Goal: Navigation & Orientation: Find specific page/section

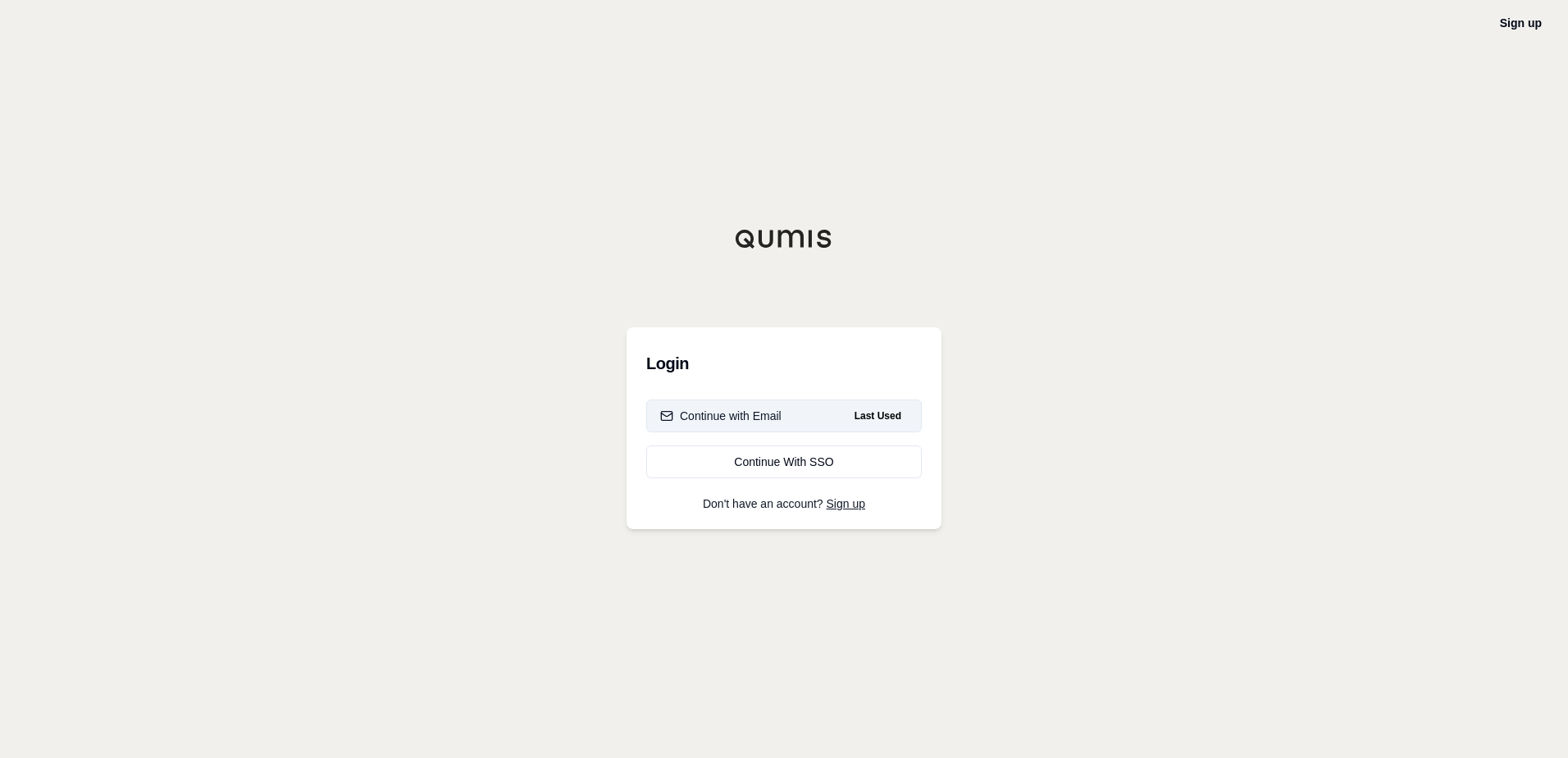
click at [737, 422] on div "Continue with Email" at bounding box center [721, 415] width 121 height 16
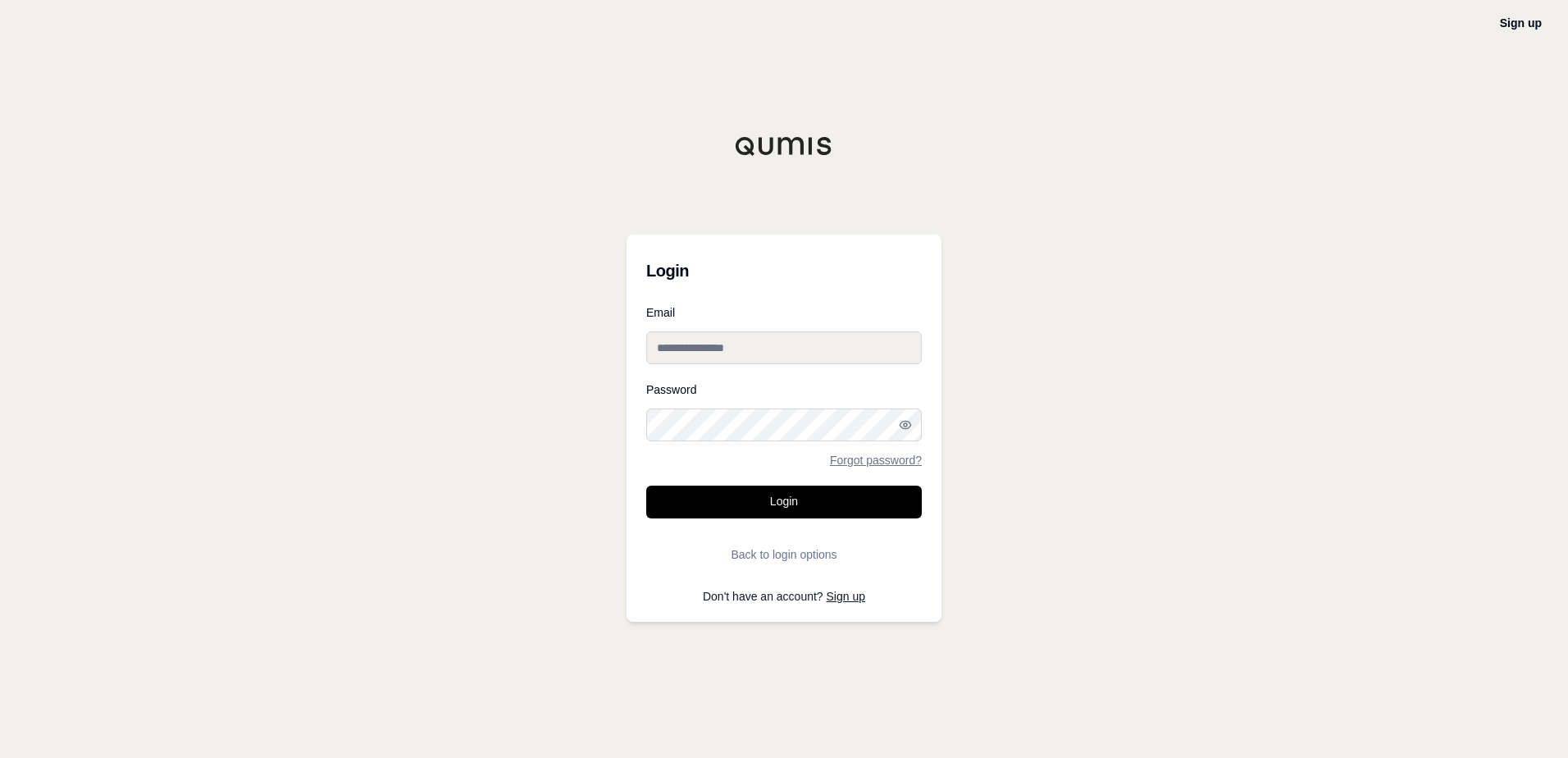
type input "**********"
click at [770, 483] on form "**********" at bounding box center [783, 439] width 275 height 264
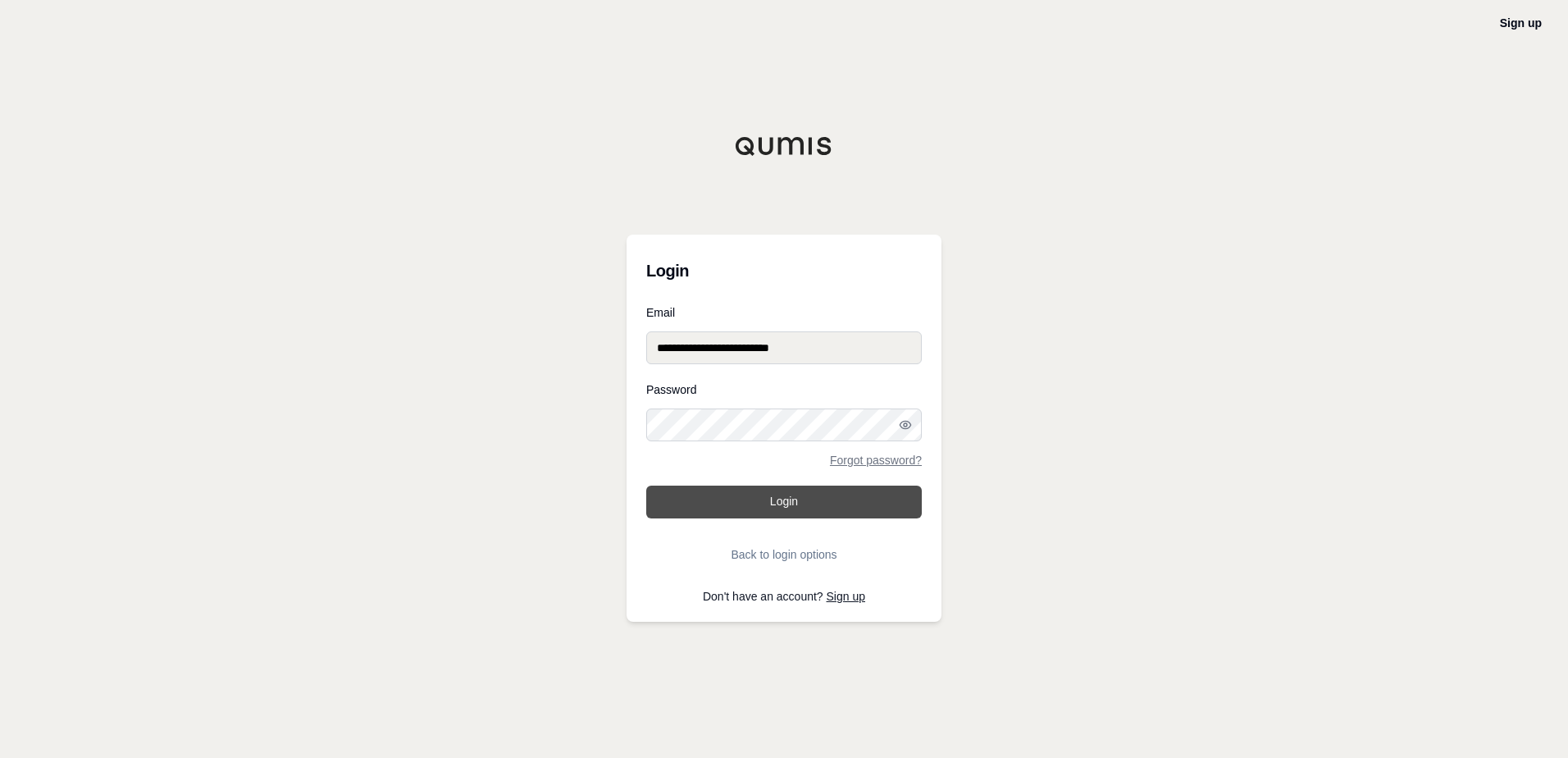
click at [770, 501] on button "Login" at bounding box center [783, 501] width 275 height 33
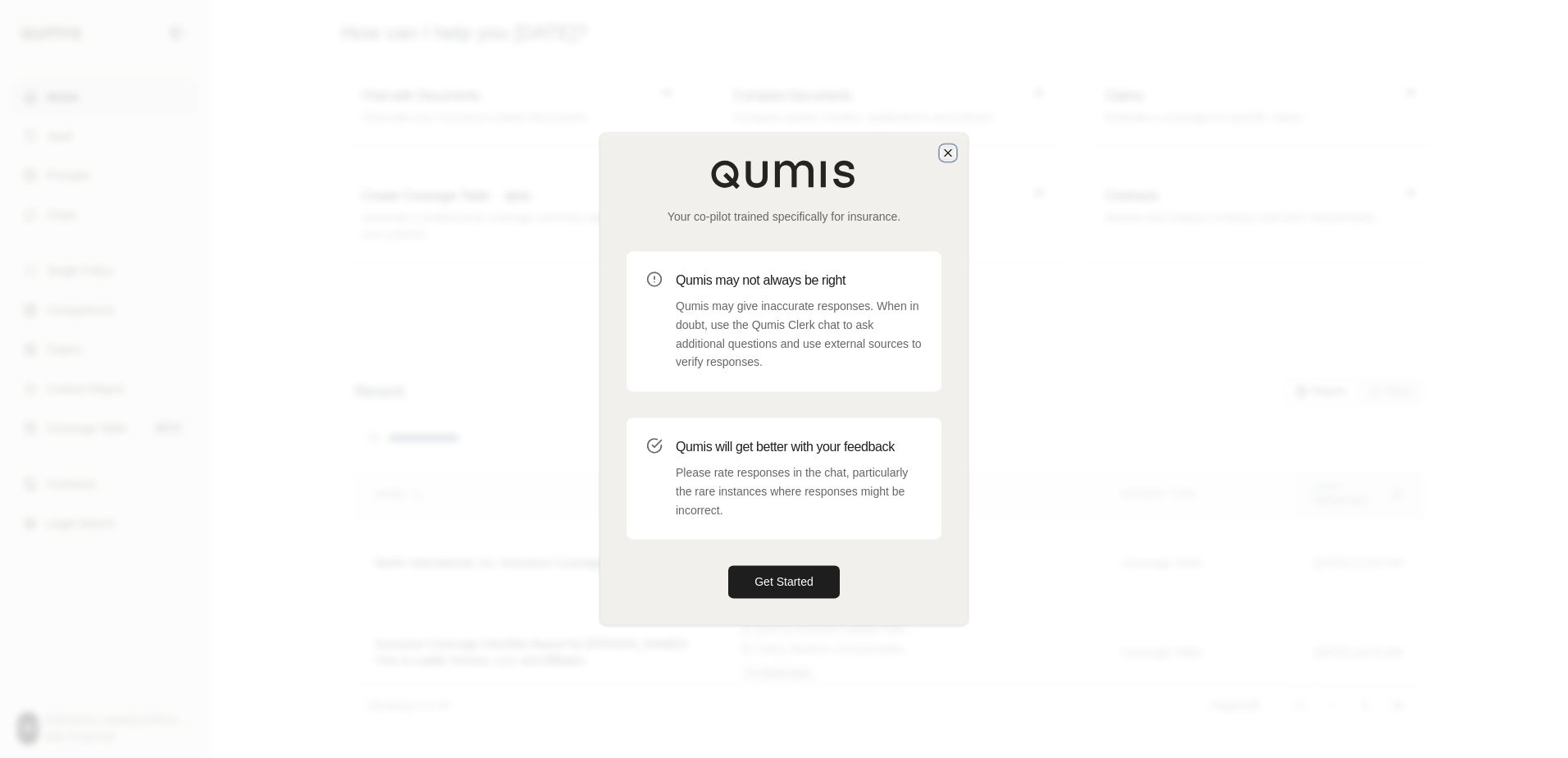
click at [945, 148] on icon "button" at bounding box center [947, 152] width 13 height 13
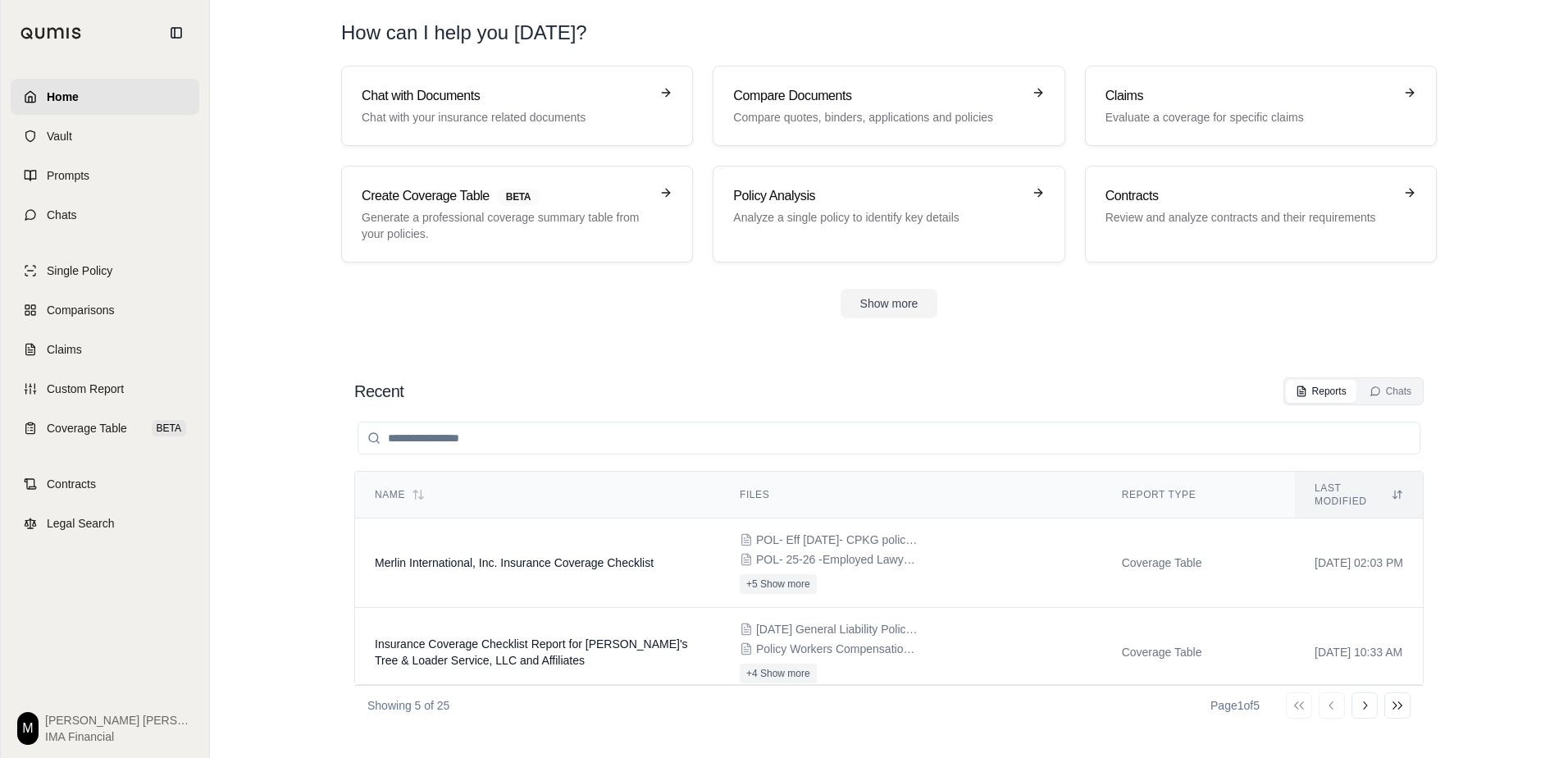
click at [948, 157] on div "Chat with Documents Chat with your insurance related documents Compare Document…" at bounding box center [889, 163] width 1096 height 196
click at [1361, 200] on h3 "Contracts" at bounding box center [1250, 196] width 288 height 19
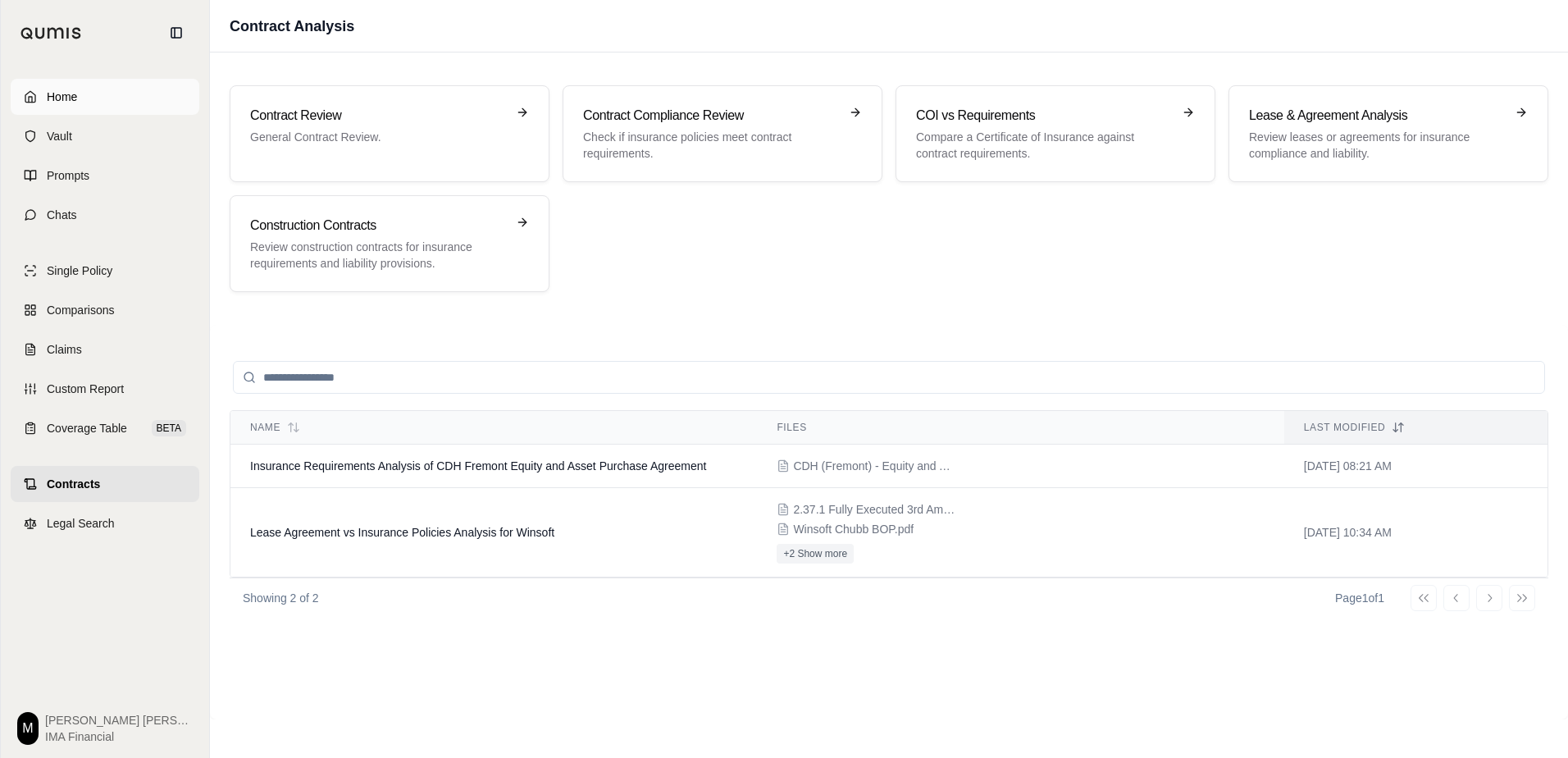
click at [106, 95] on link "Home" at bounding box center [105, 97] width 189 height 36
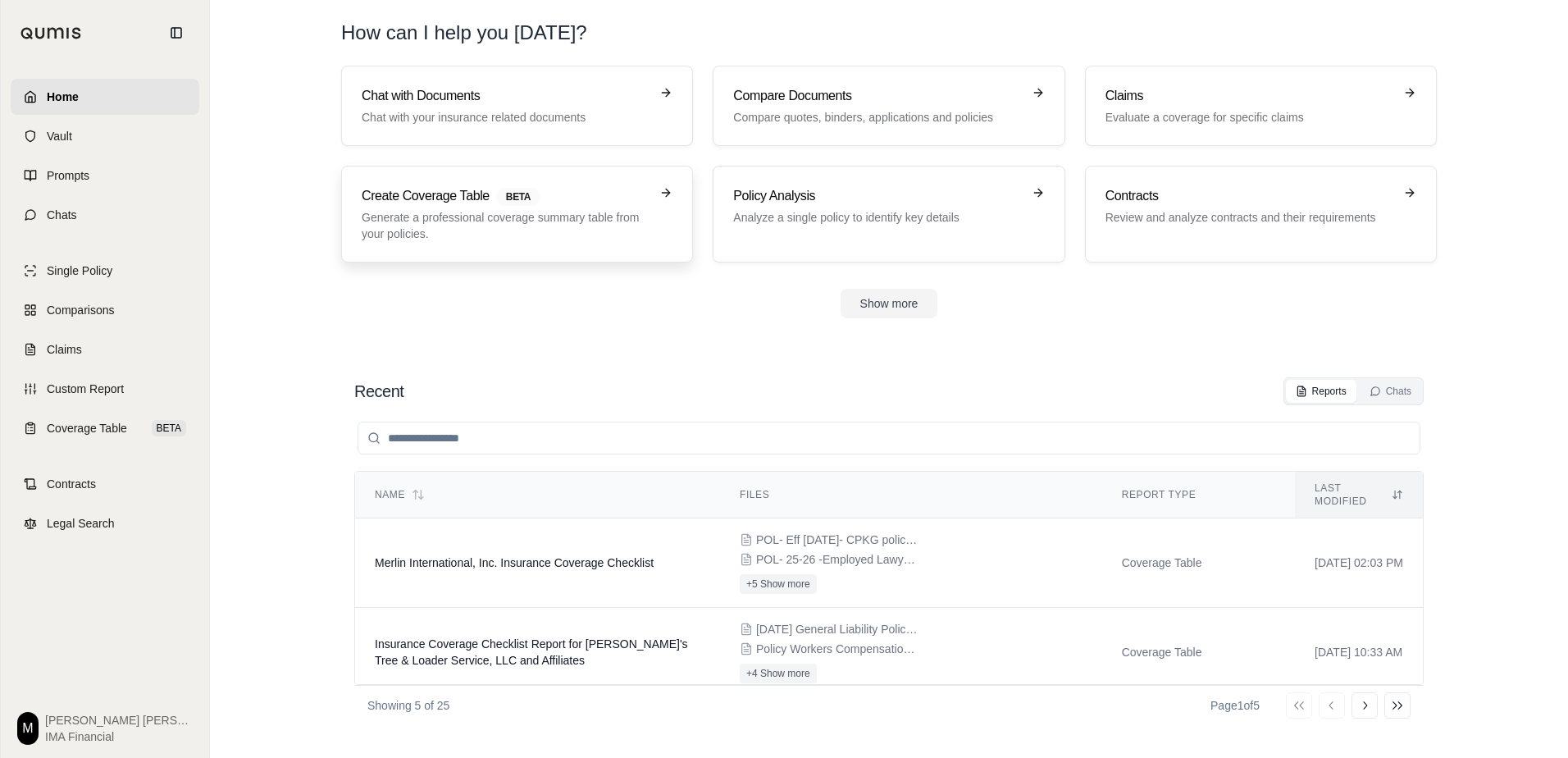
click at [515, 244] on link "Create Coverage Table BETA Generate a professional coverage summary table from …" at bounding box center [516, 214] width 351 height 97
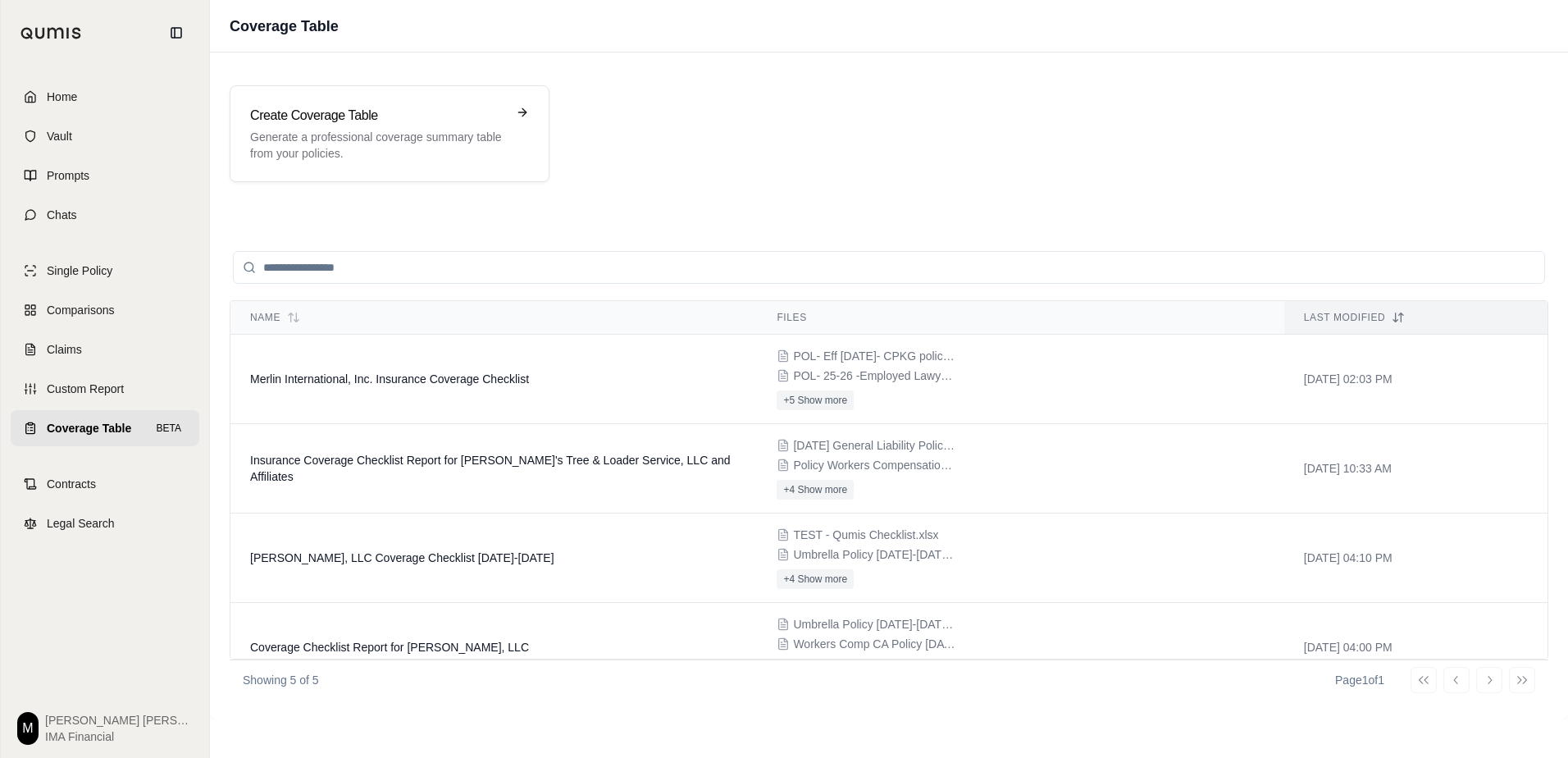
click at [48, 36] on img at bounding box center [51, 33] width 62 height 13
click at [80, 102] on link "Home" at bounding box center [105, 97] width 189 height 36
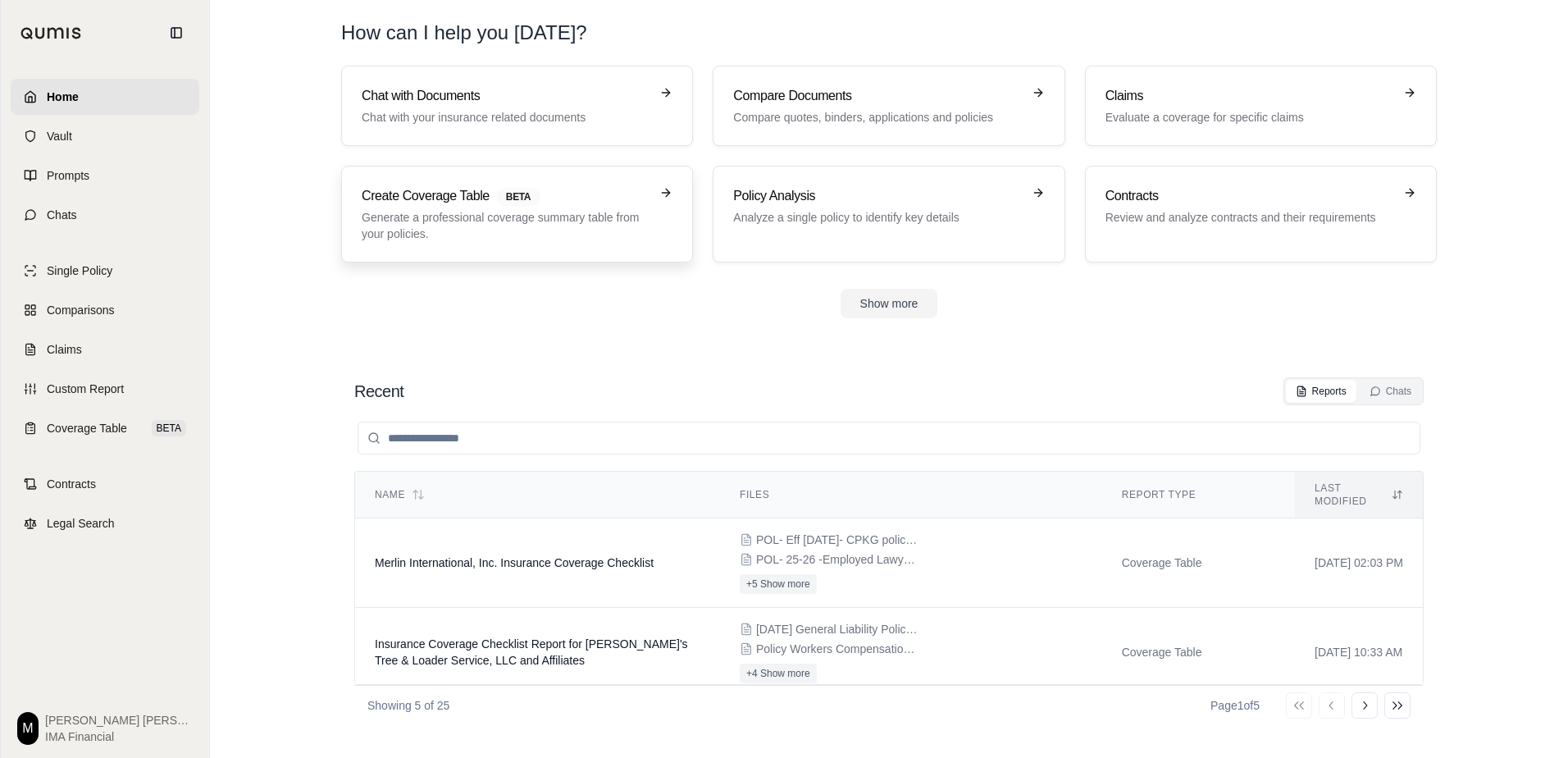
click at [512, 229] on p "Generate a professional coverage summary table from your policies." at bounding box center [505, 225] width 288 height 33
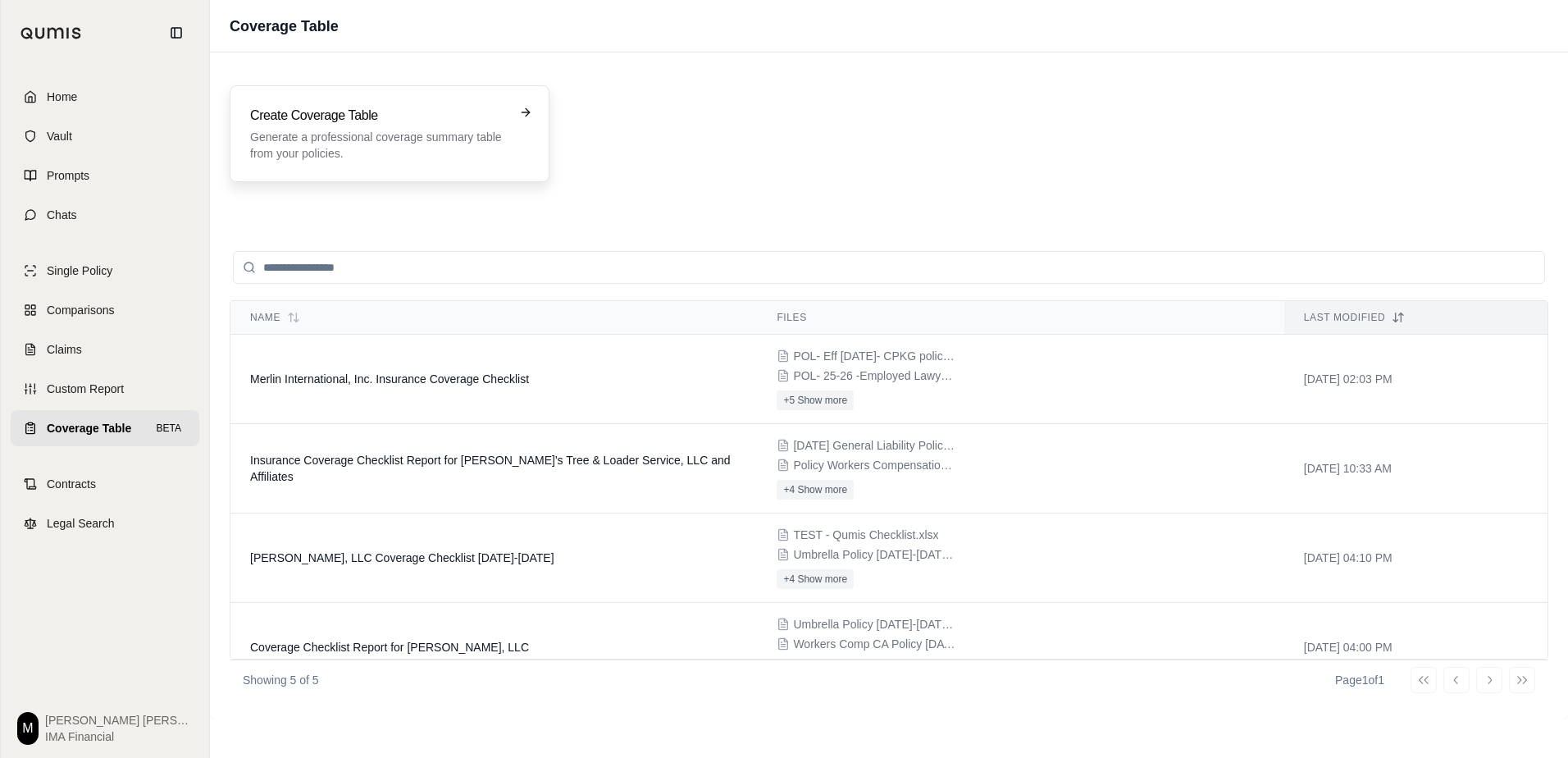
click at [452, 143] on p "Generate a professional coverage summary table from your policies." at bounding box center [378, 145] width 256 height 33
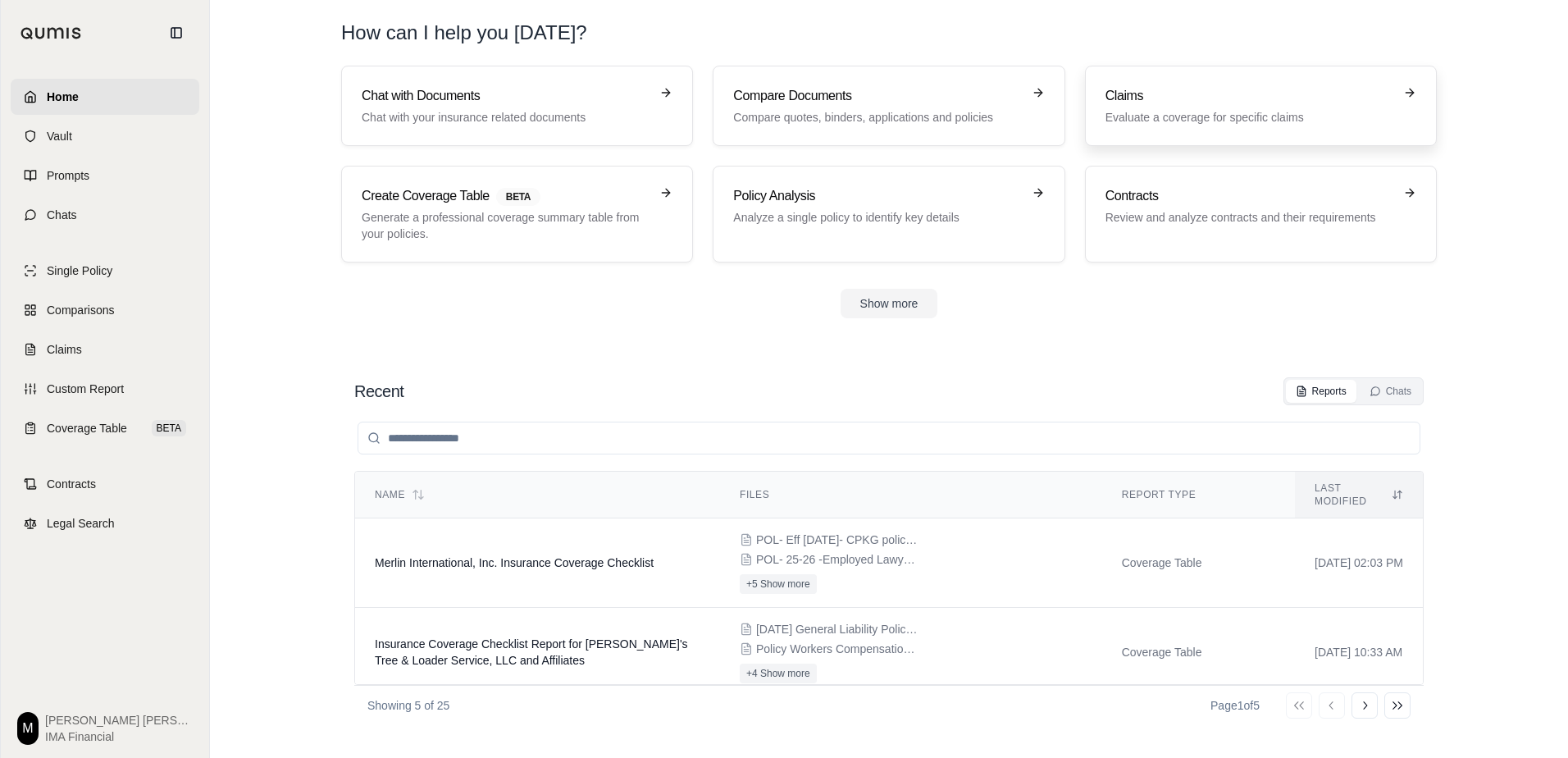
click at [1173, 117] on p "Evaluate a coverage for specific claims" at bounding box center [1250, 117] width 288 height 16
click at [879, 313] on button "Show more" at bounding box center [889, 303] width 97 height 30
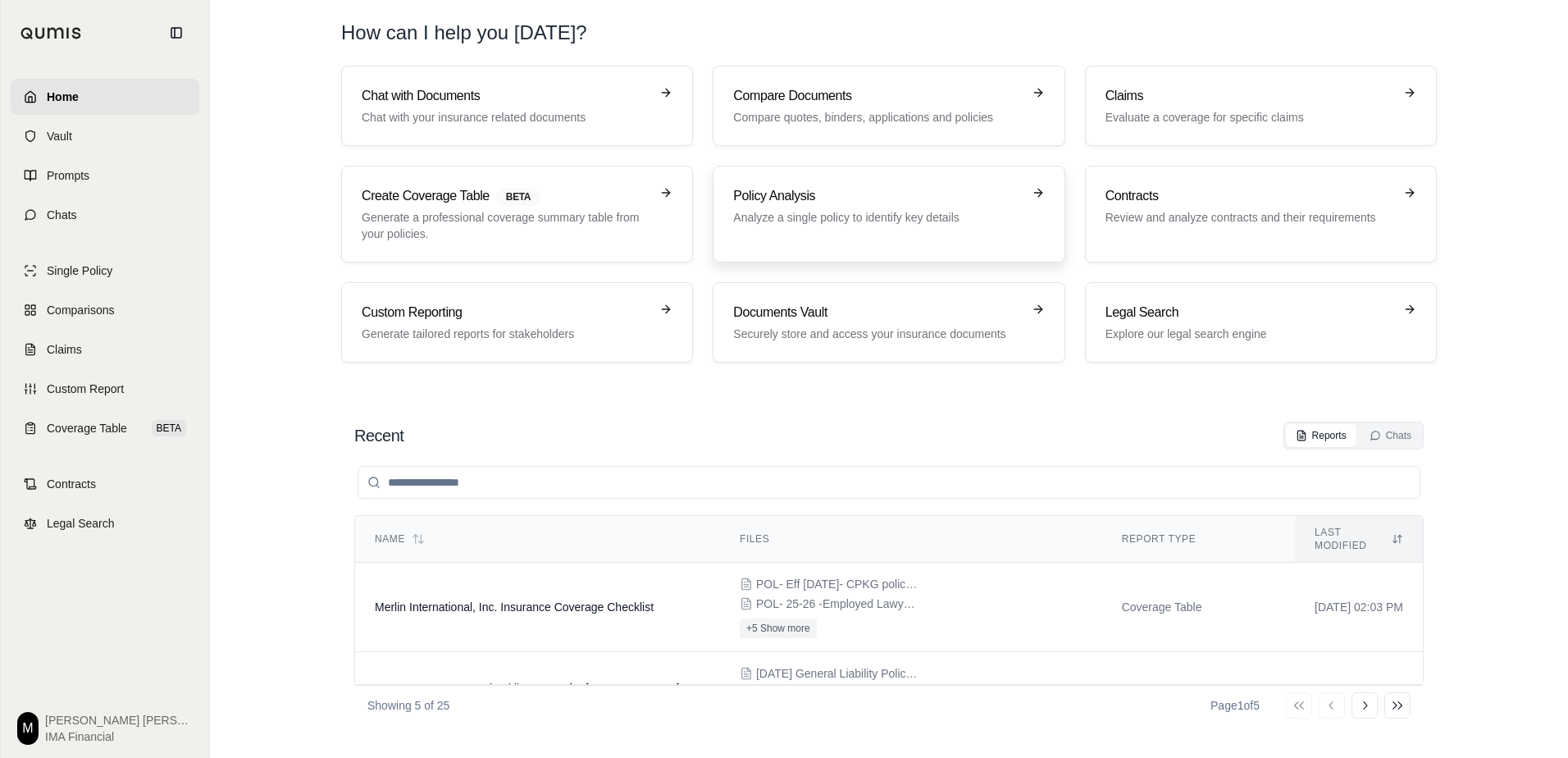
click at [908, 230] on div "Policy Analysis Analyze a single policy to identify key details" at bounding box center [888, 214] width 311 height 56
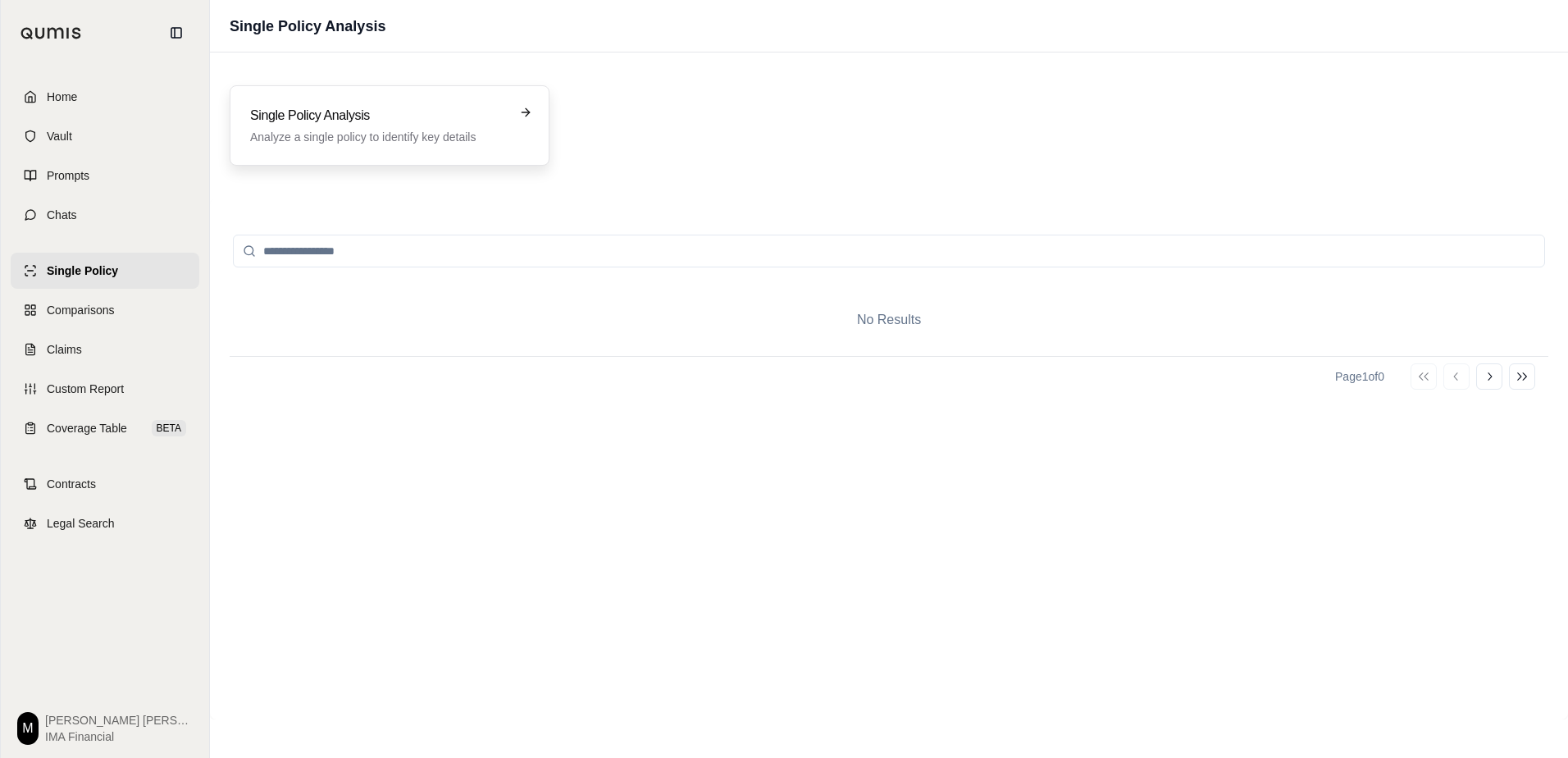
click at [458, 113] on h3 "Single Policy Analysis" at bounding box center [378, 115] width 256 height 19
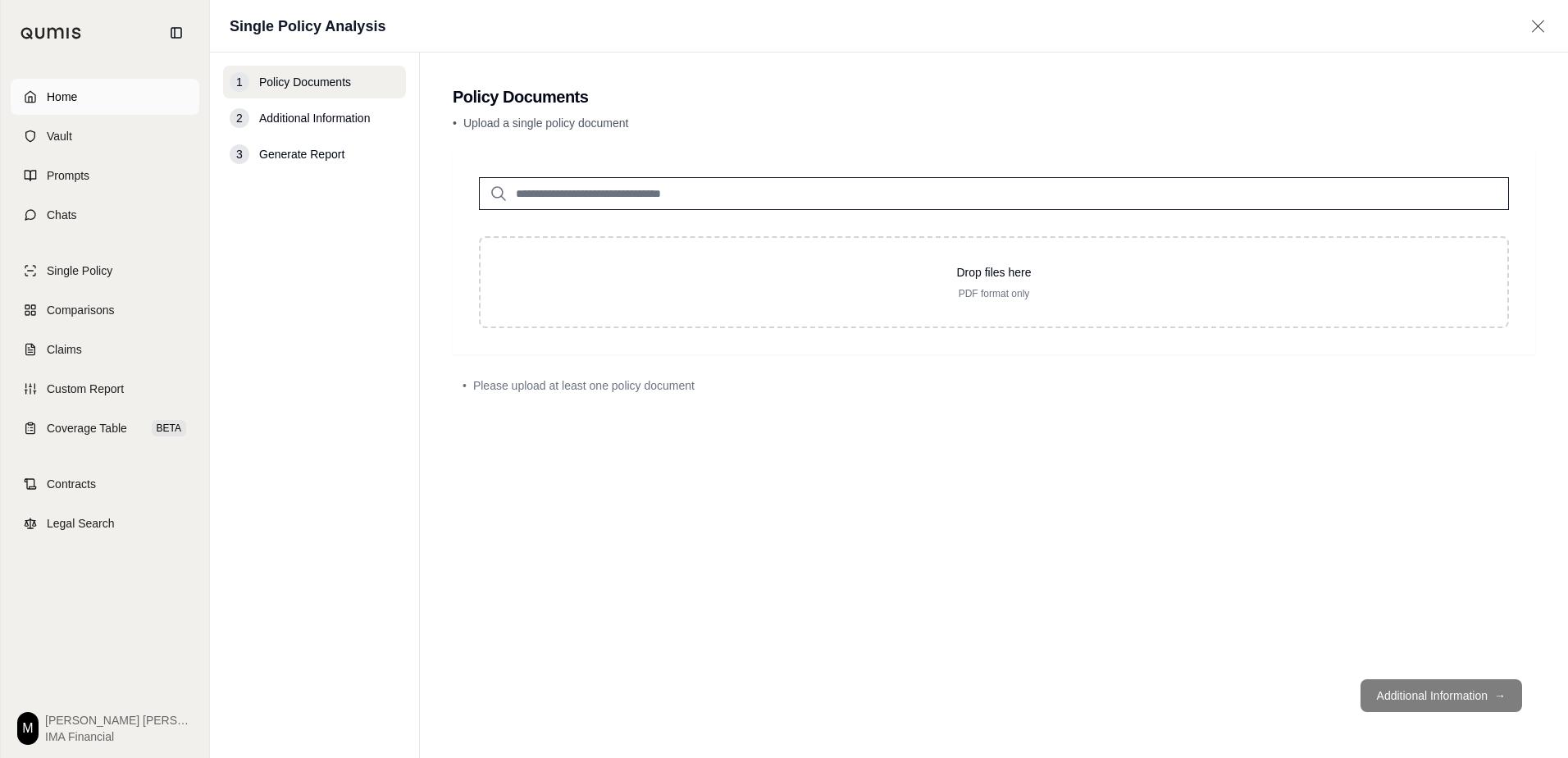
click at [123, 92] on link "Home" at bounding box center [105, 97] width 189 height 36
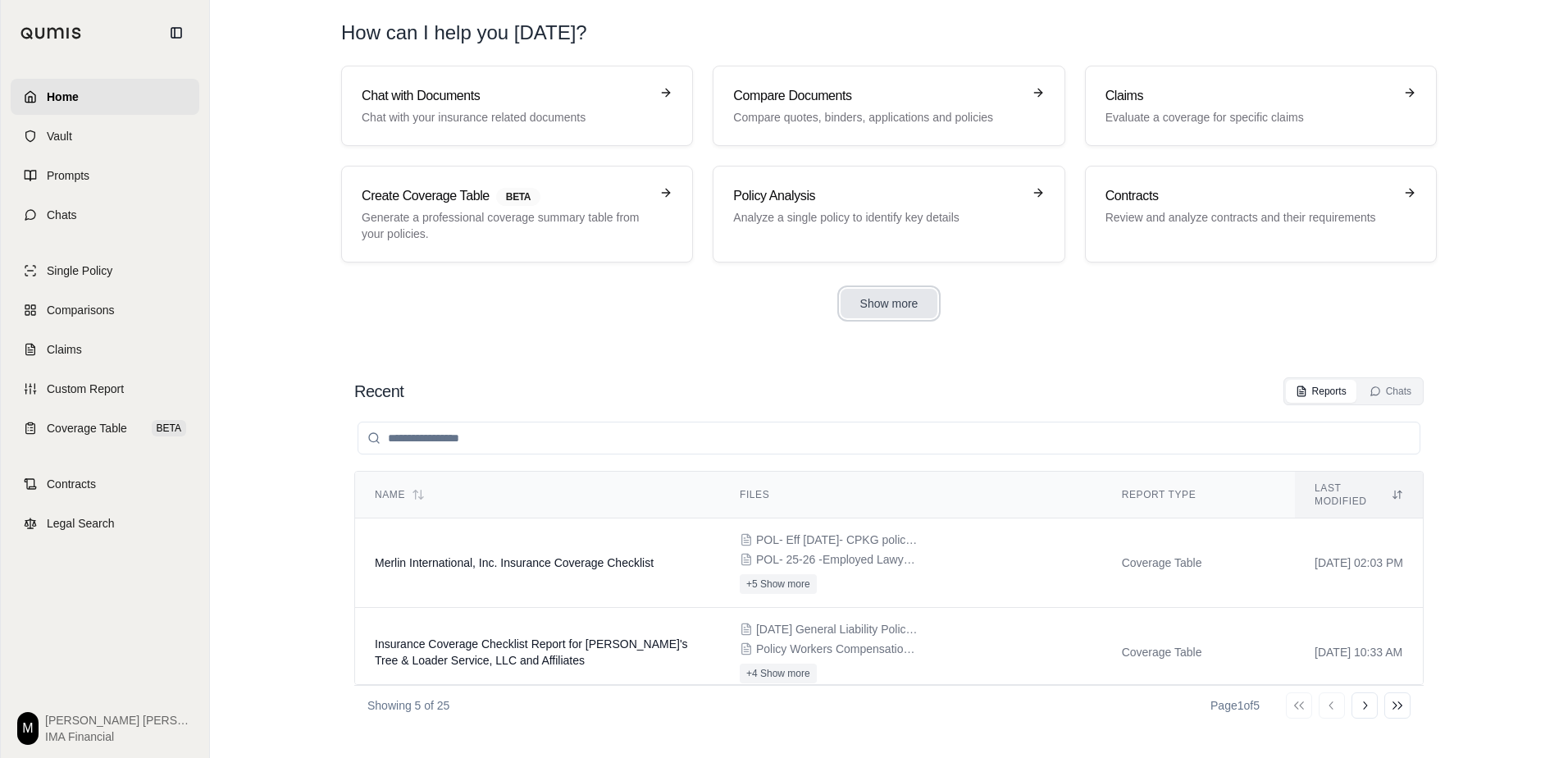
click at [869, 299] on button "Show more" at bounding box center [889, 303] width 97 height 30
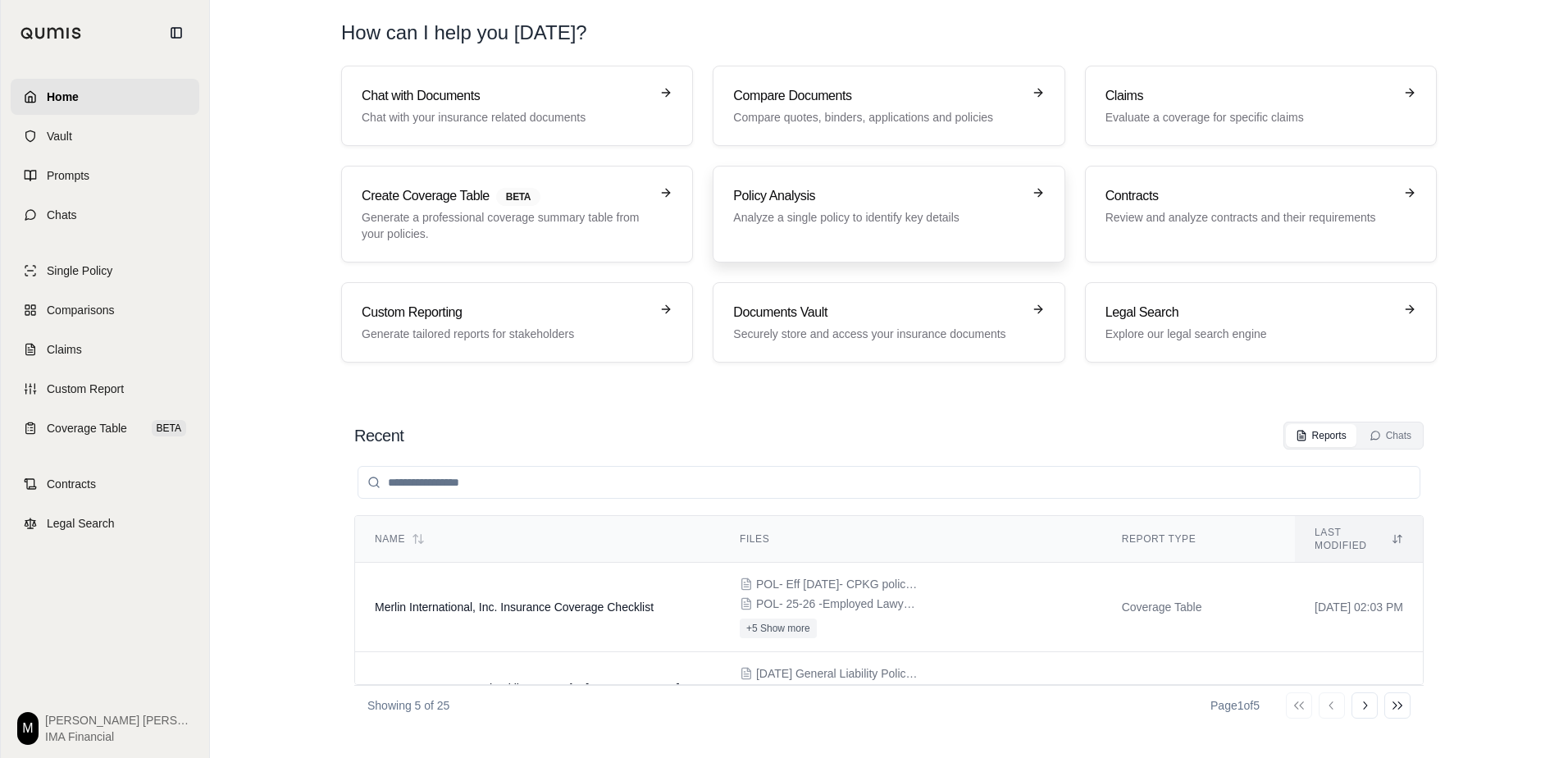
click at [835, 212] on p "Analyze a single policy to identify key details" at bounding box center [877, 217] width 288 height 16
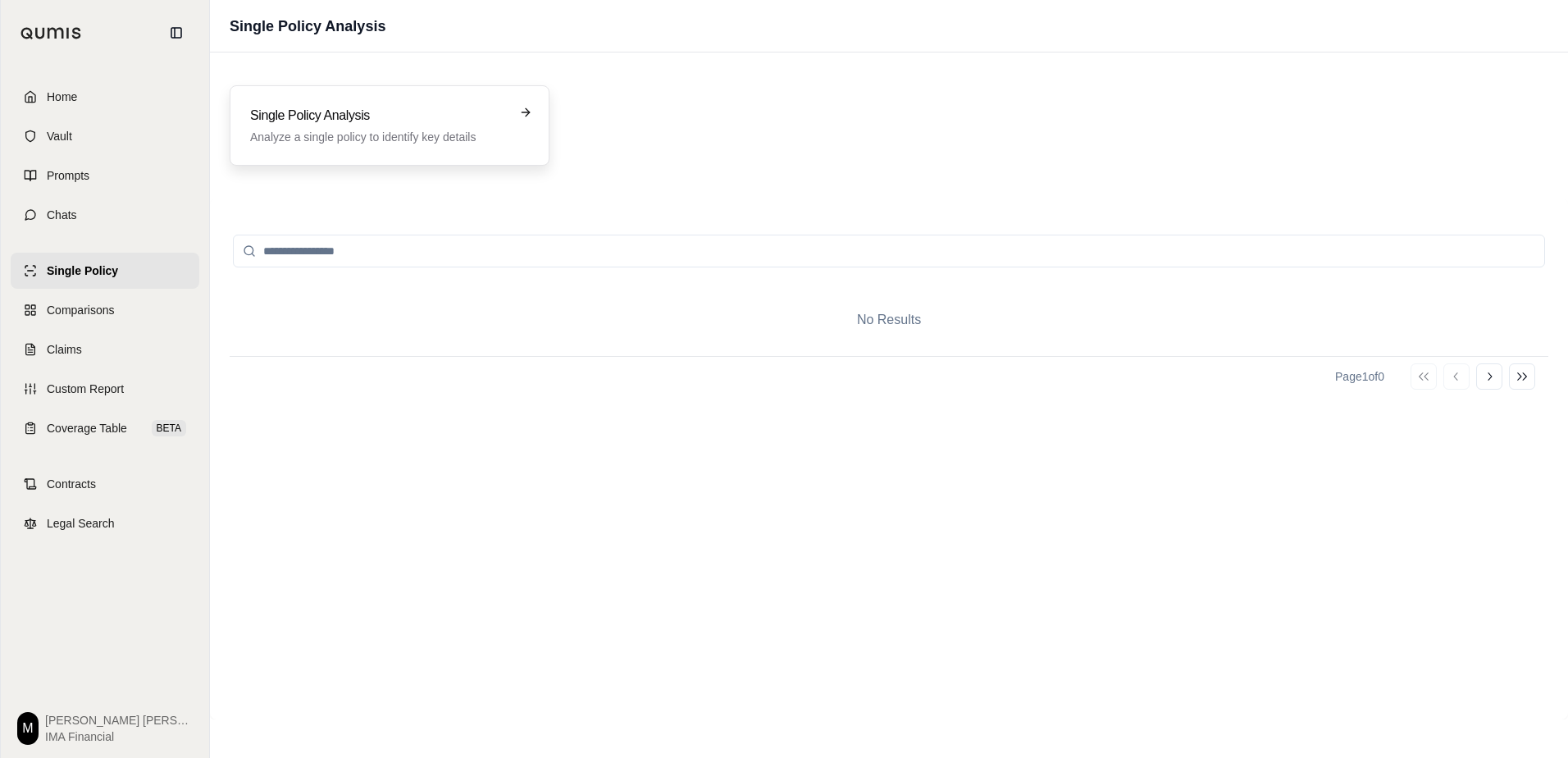
click at [467, 140] on p "Analyze a single policy to identify key details" at bounding box center [378, 136] width 256 height 16
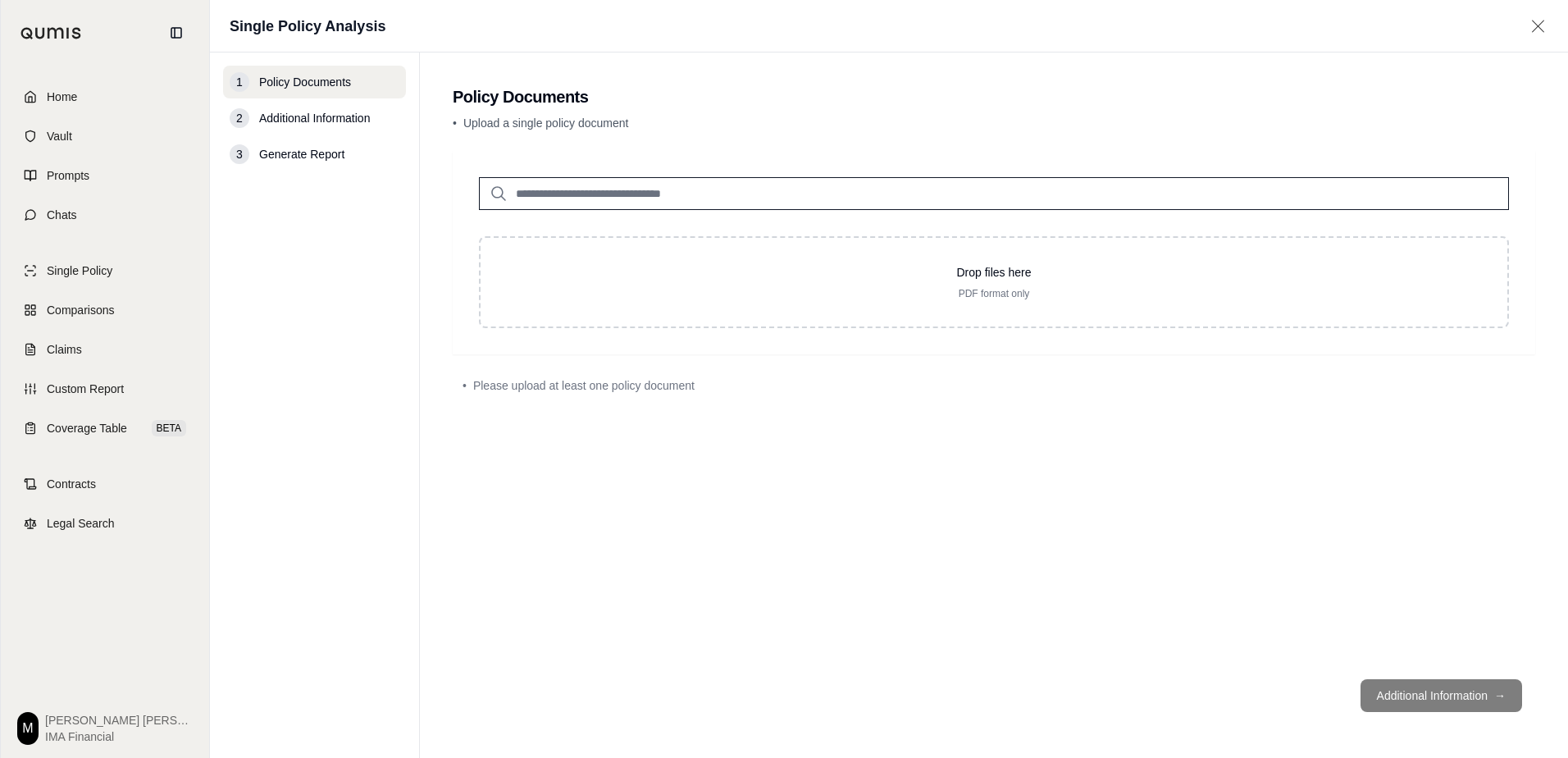
click at [339, 117] on span "Additional Information" at bounding box center [314, 118] width 111 height 16
click at [130, 91] on link "Home" at bounding box center [105, 97] width 189 height 36
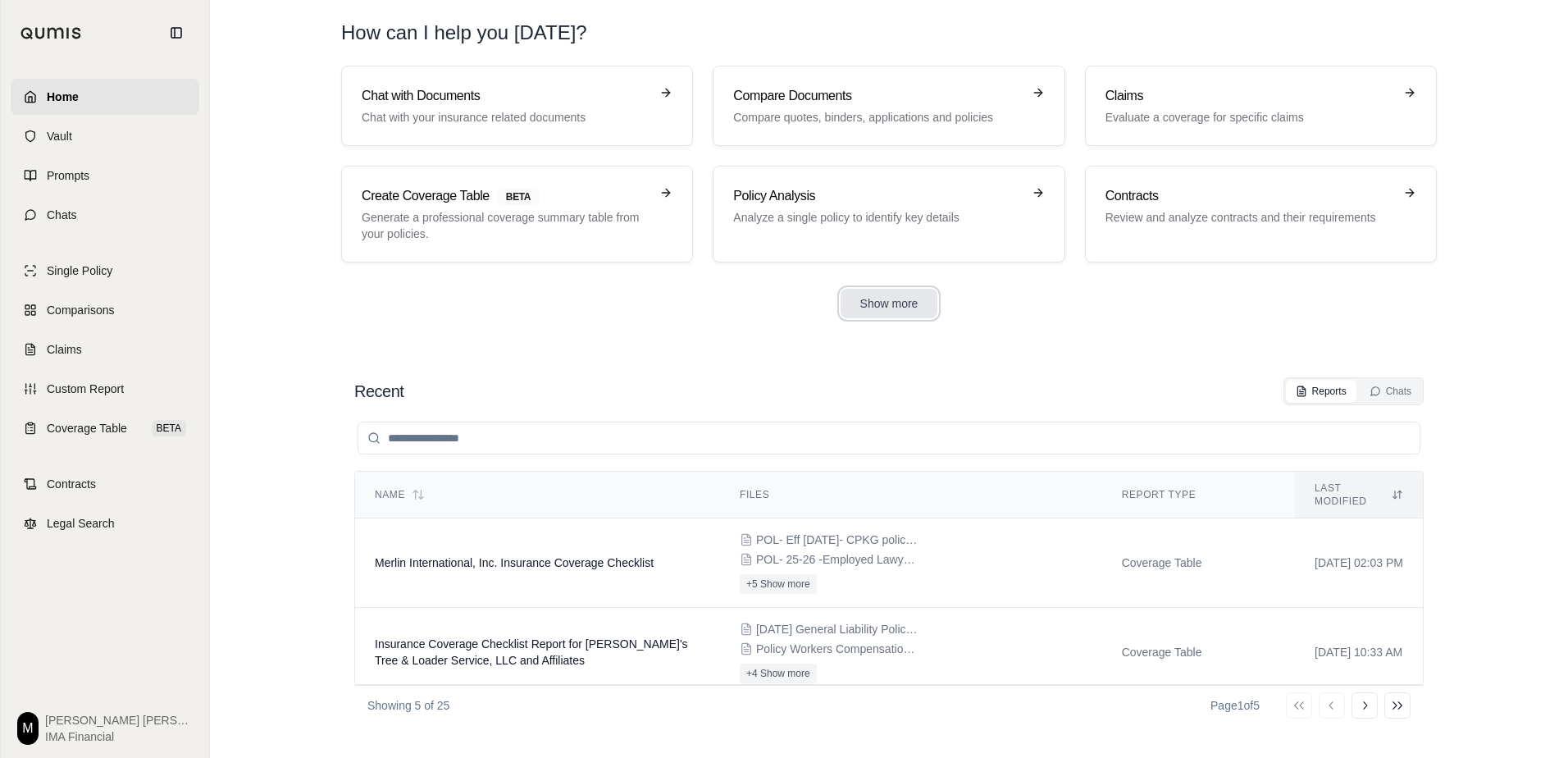
click at [882, 310] on button "Show more" at bounding box center [889, 303] width 97 height 30
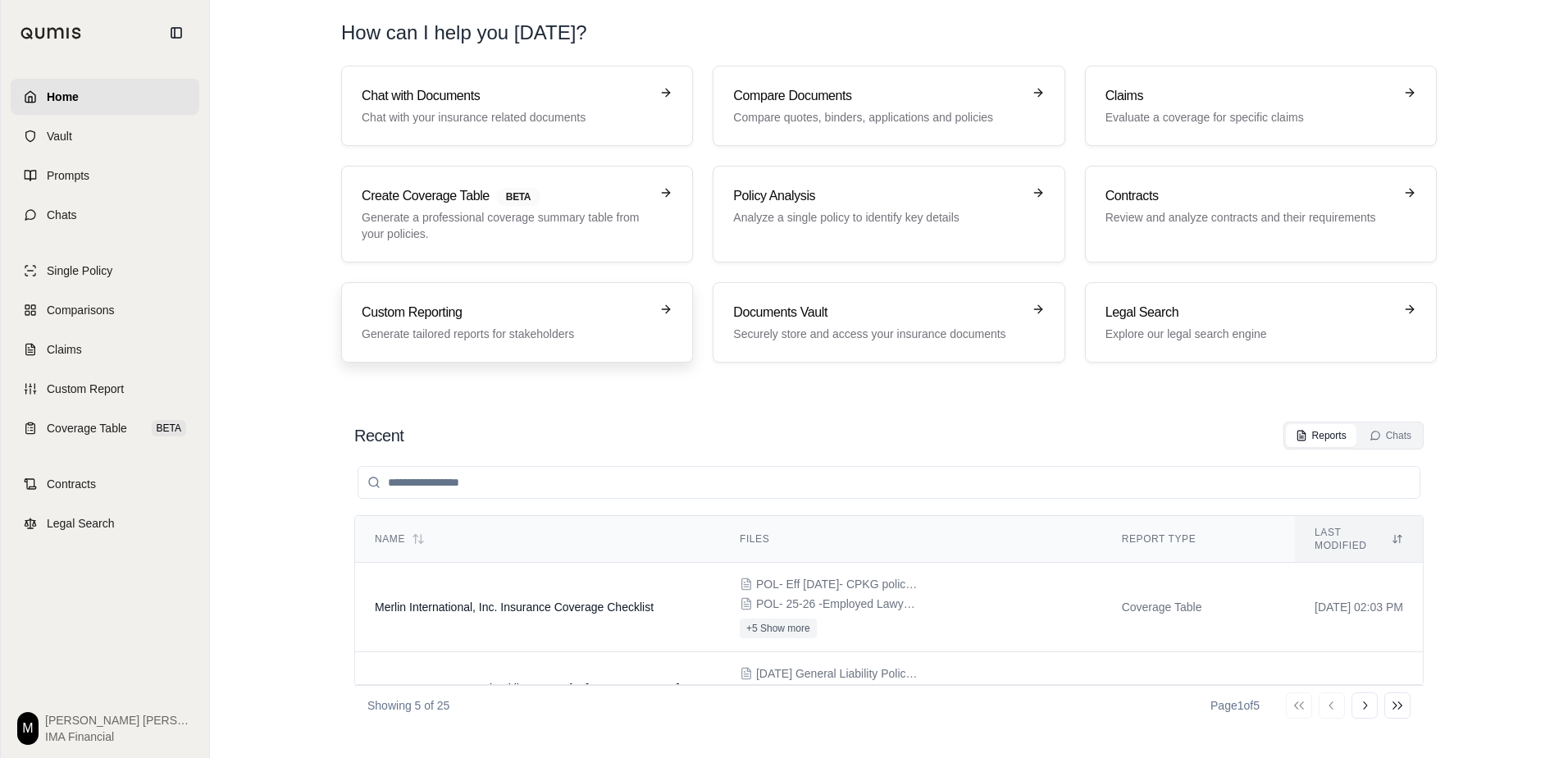
click at [566, 328] on p "Generate tailored reports for stakeholders" at bounding box center [505, 333] width 288 height 16
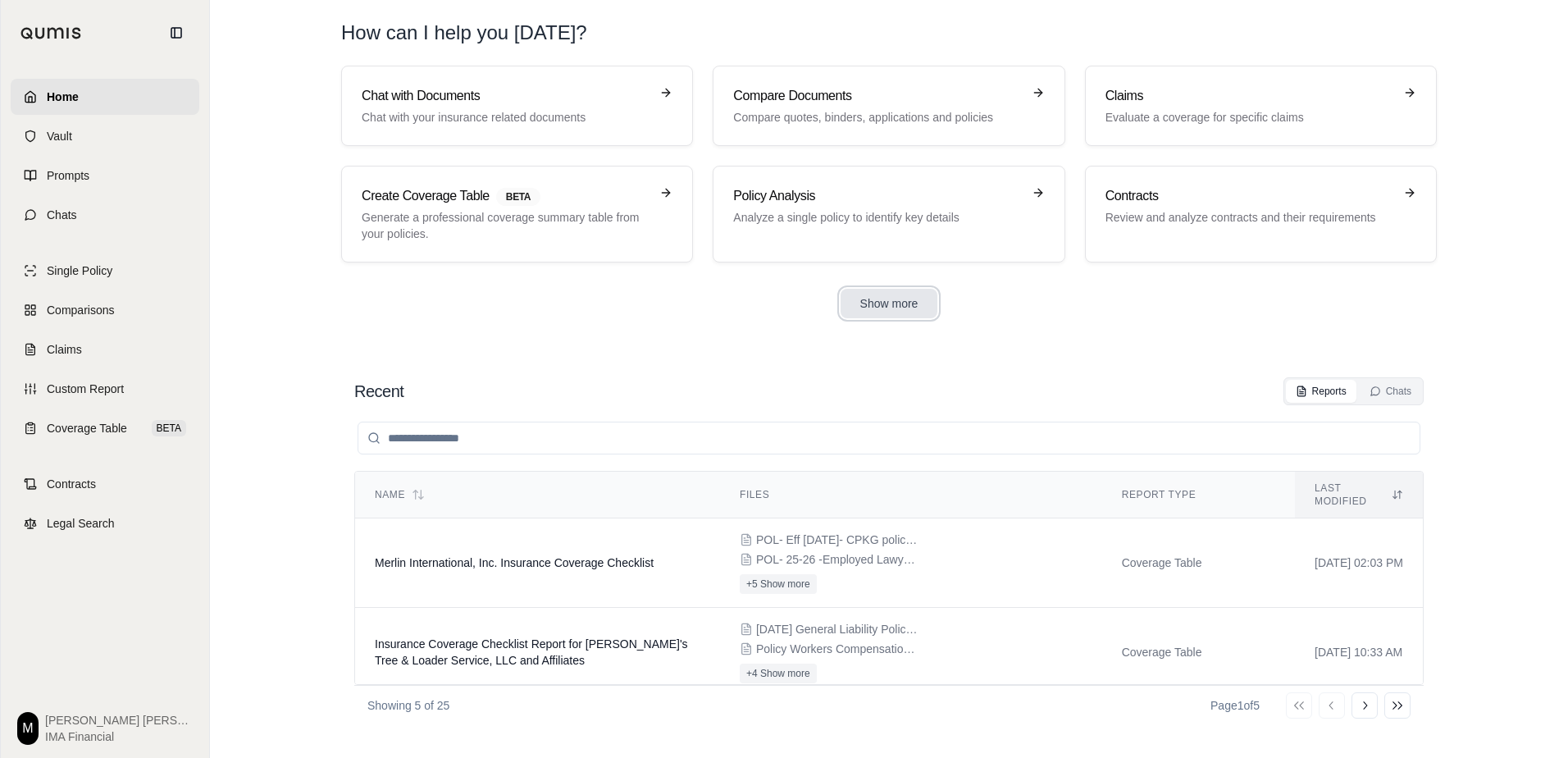
click at [864, 302] on button "Show more" at bounding box center [889, 303] width 97 height 30
